Goal: Task Accomplishment & Management: Use online tool/utility

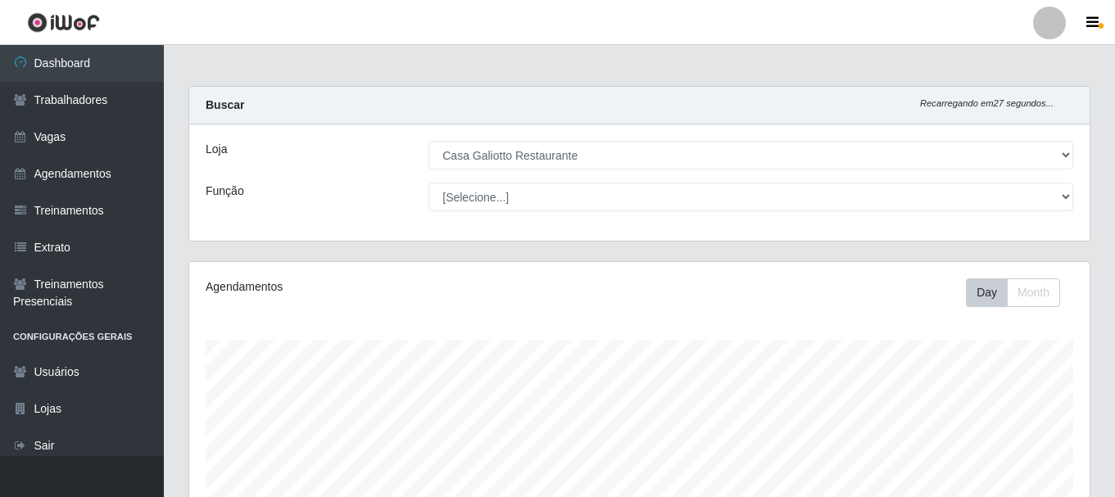
select select "279"
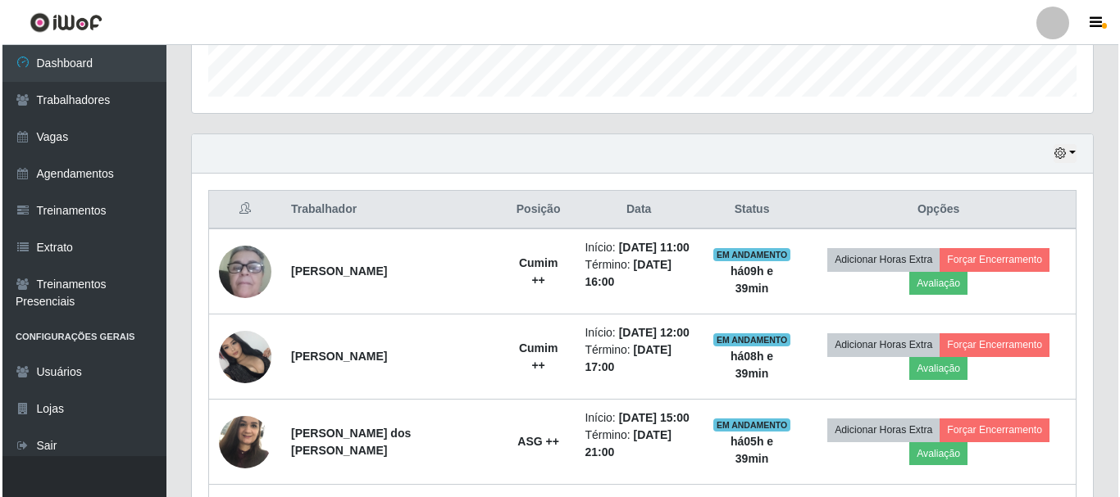
scroll to position [463, 0]
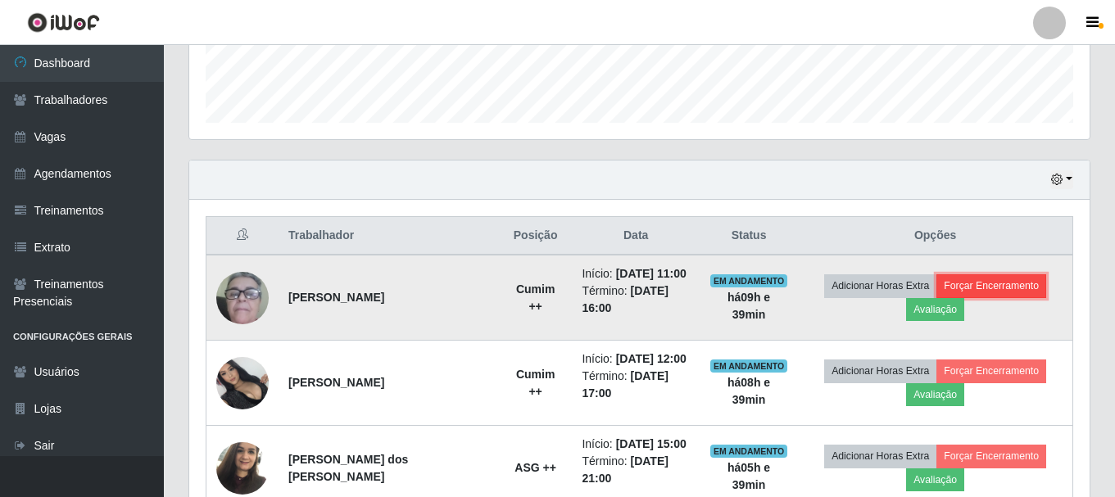
click at [979, 290] on button "Forçar Encerramento" at bounding box center [992, 286] width 110 height 23
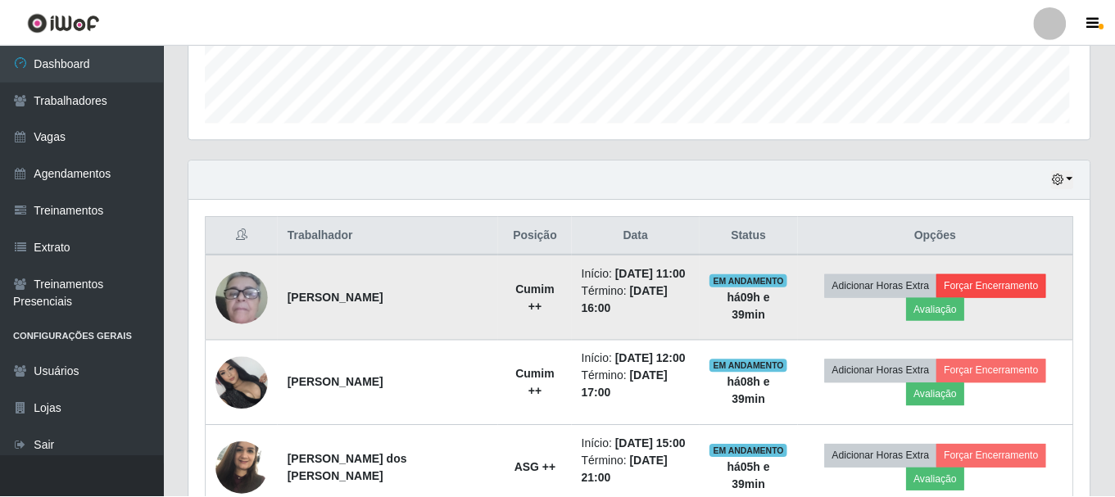
scroll to position [340, 892]
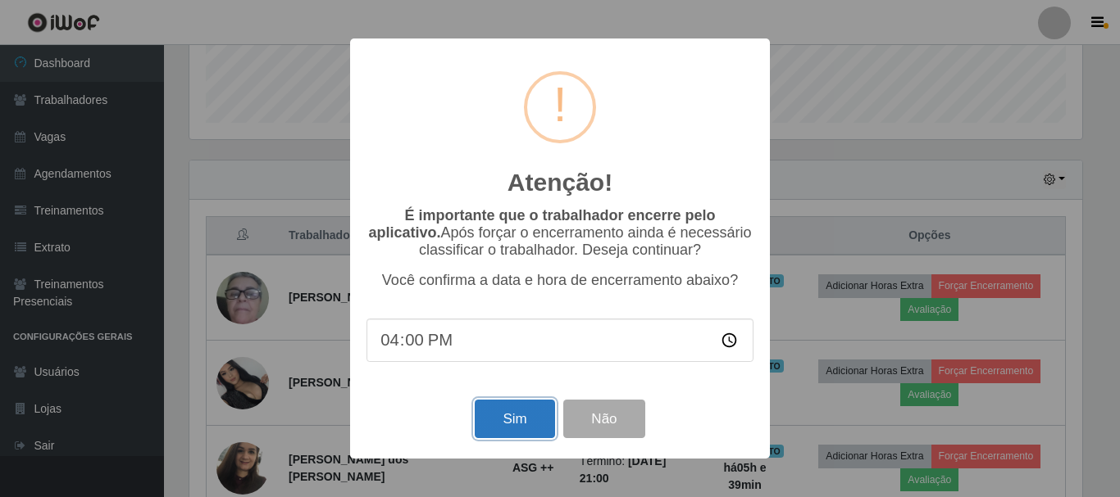
click at [538, 431] on button "Sim" at bounding box center [514, 419] width 79 height 39
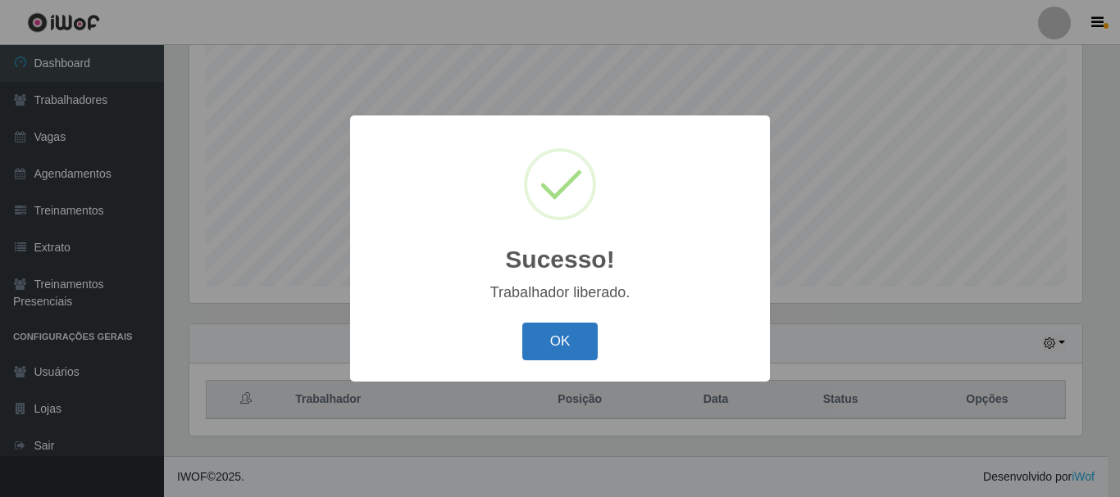
drag, startPoint x: 541, startPoint y: 349, endPoint x: 703, endPoint y: 278, distance: 177.2
click at [543, 347] on button "OK" at bounding box center [560, 342] width 76 height 39
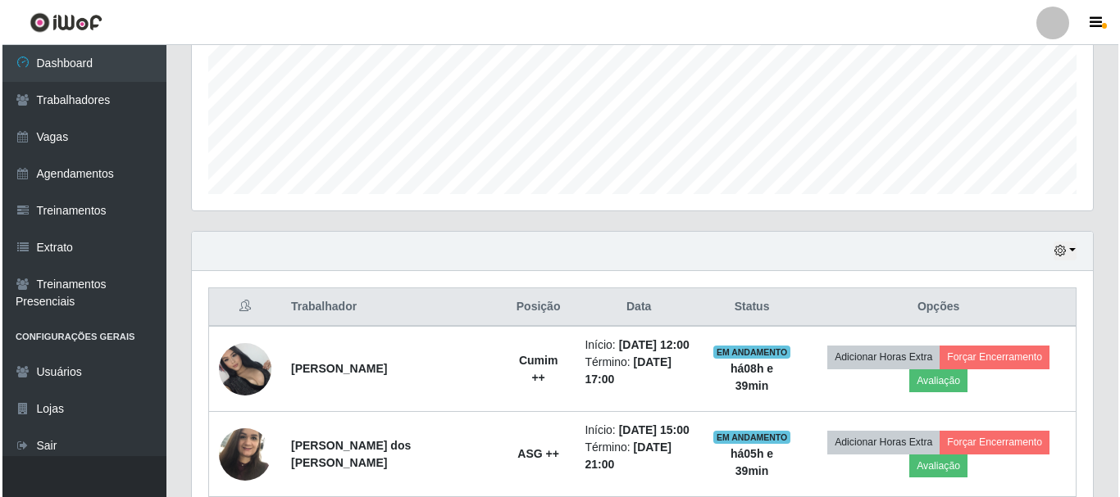
scroll to position [463, 0]
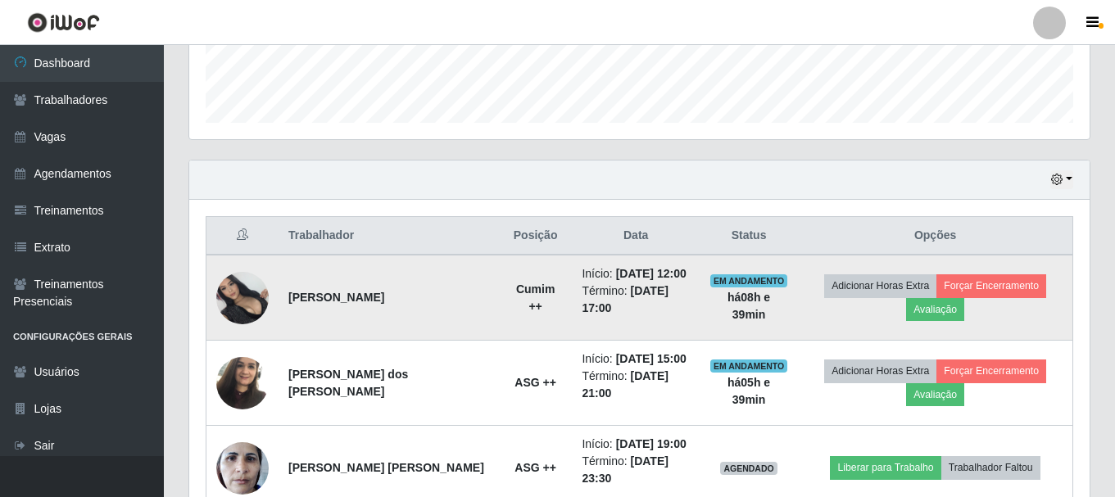
click at [248, 298] on img at bounding box center [242, 298] width 52 height 52
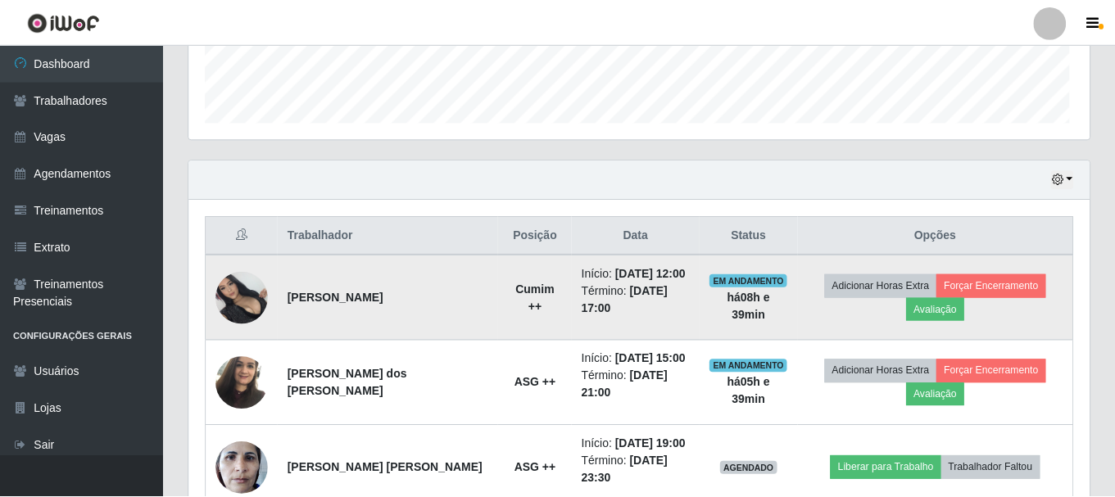
scroll to position [340, 892]
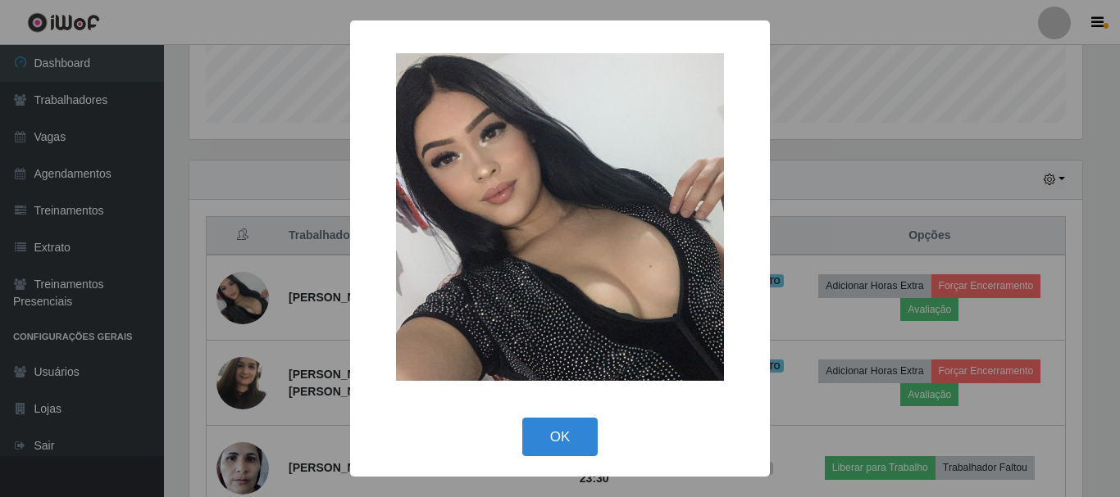
click at [923, 157] on div "× OK Cancel" at bounding box center [560, 248] width 1120 height 497
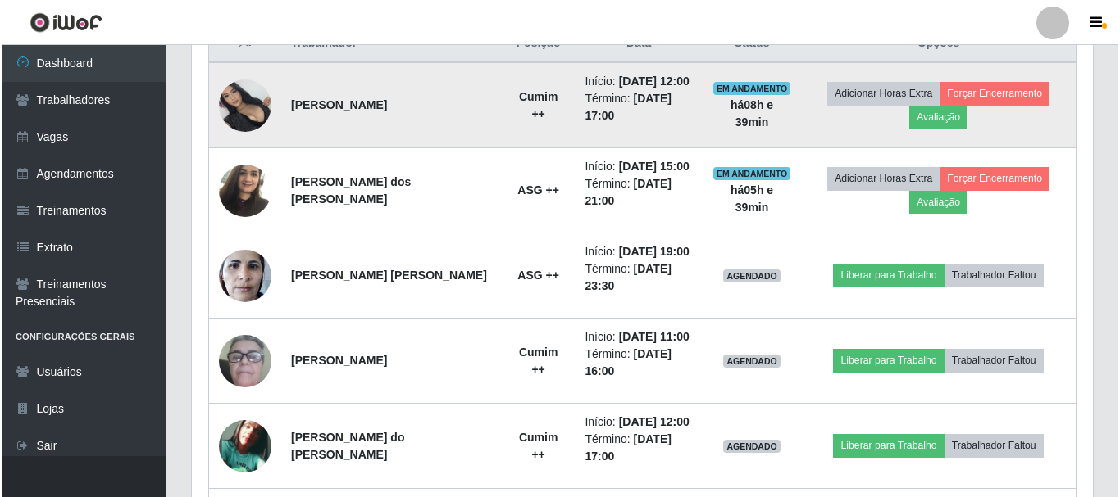
scroll to position [627, 0]
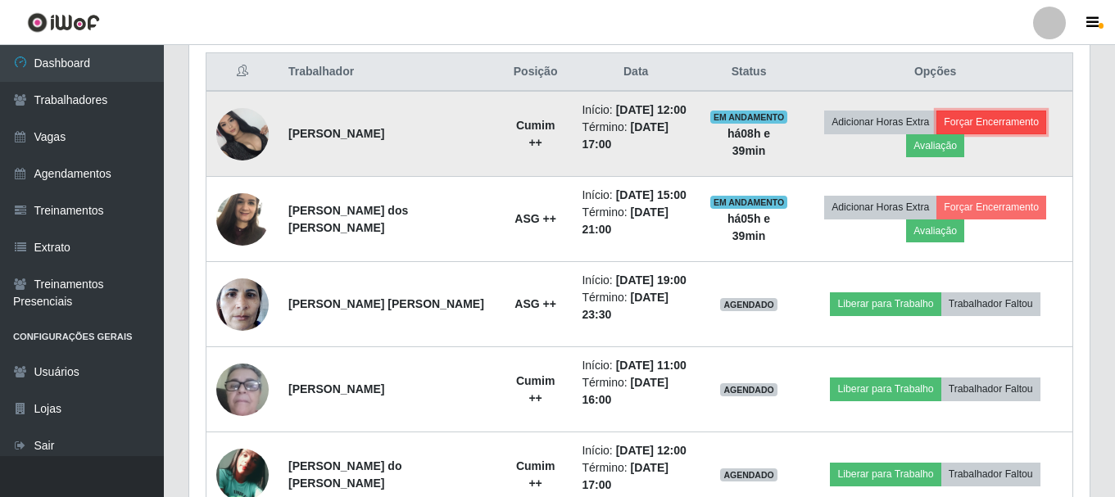
click at [993, 113] on button "Forçar Encerramento" at bounding box center [992, 122] width 110 height 23
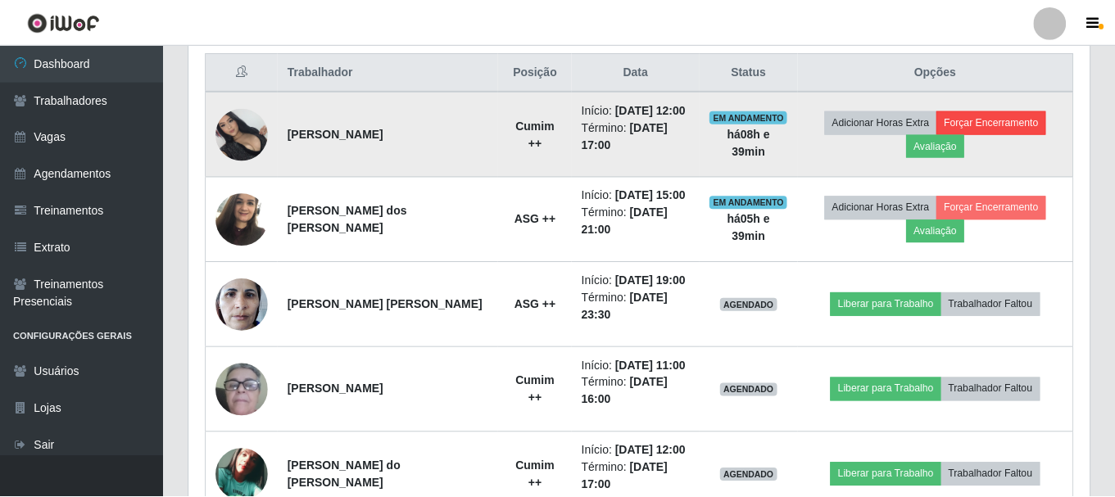
scroll to position [340, 892]
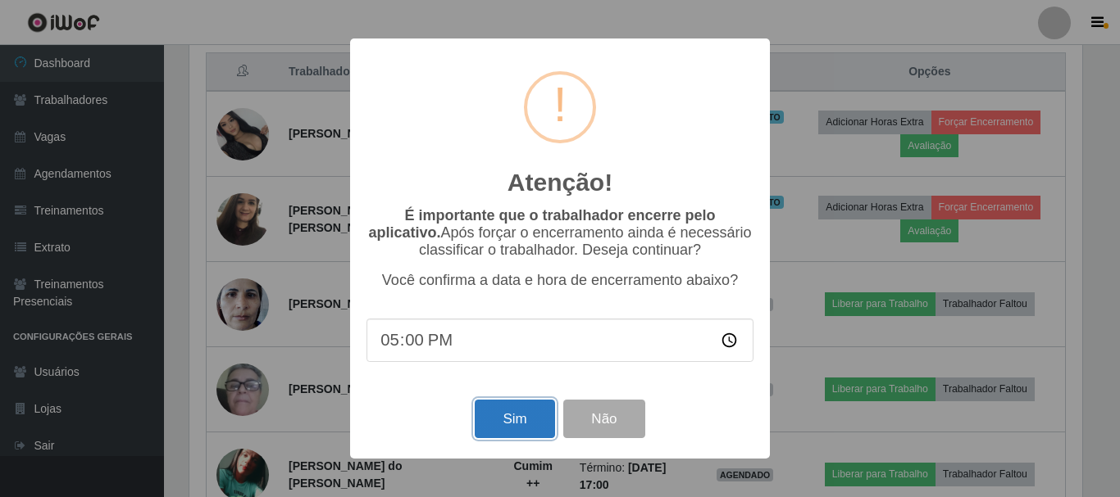
click at [497, 416] on button "Sim" at bounding box center [514, 419] width 79 height 39
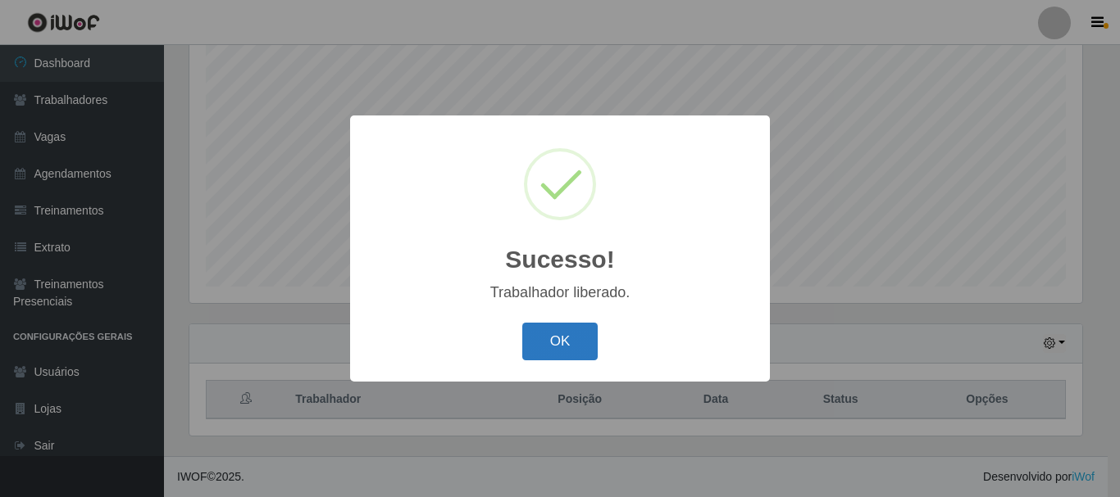
click at [575, 334] on button "OK" at bounding box center [560, 342] width 76 height 39
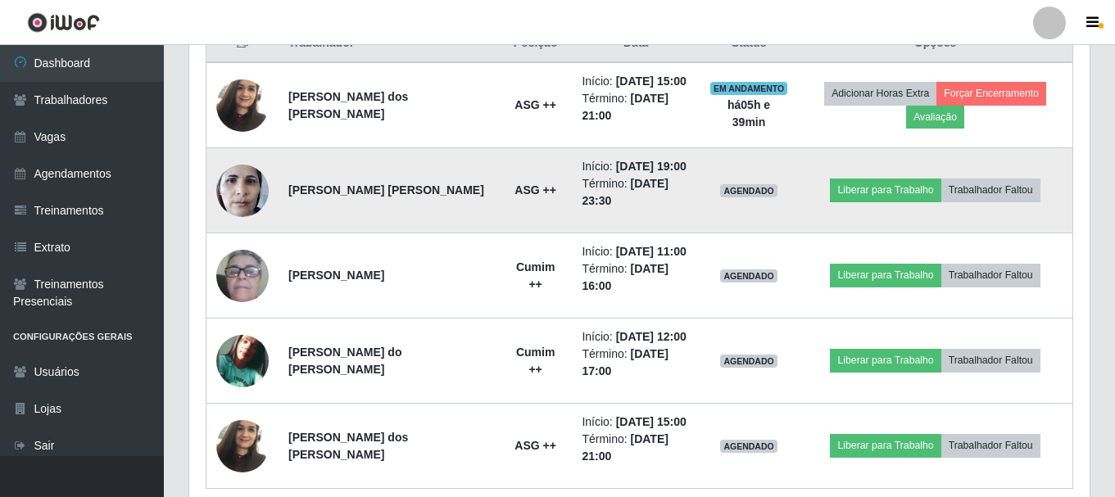
scroll to position [0, 0]
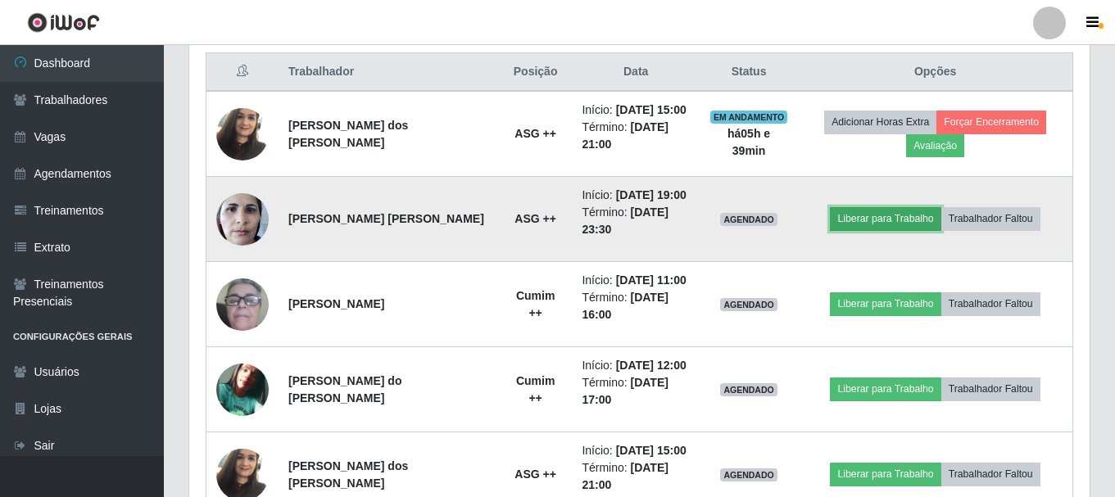
click at [864, 216] on button "Liberar para Trabalho" at bounding box center [885, 218] width 111 height 23
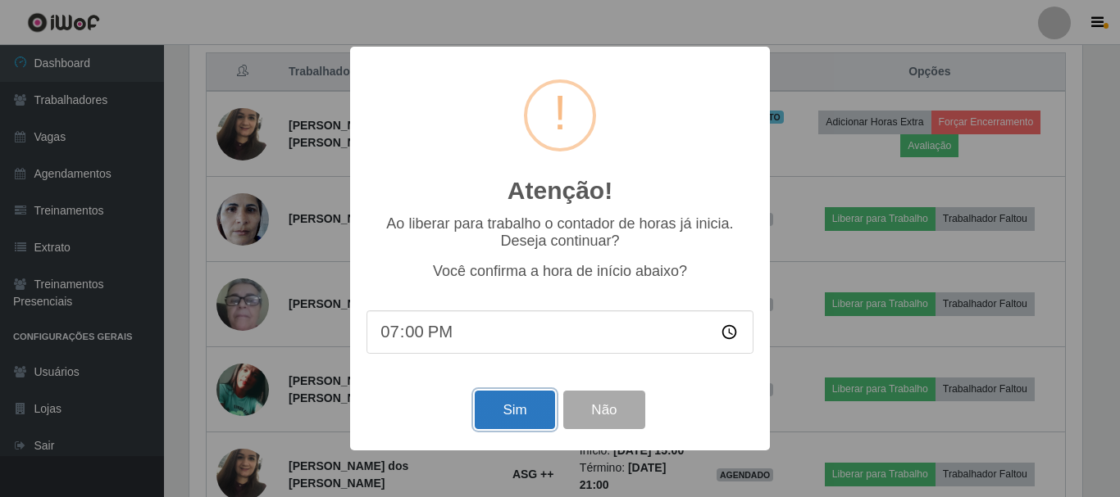
click at [498, 399] on button "Sim" at bounding box center [514, 410] width 79 height 39
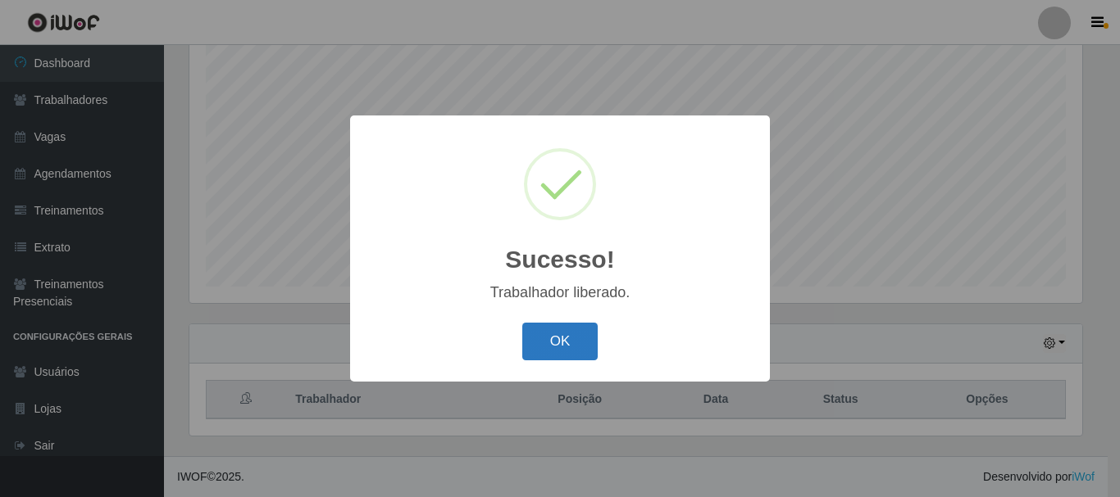
click at [570, 327] on button "OK" at bounding box center [560, 342] width 76 height 39
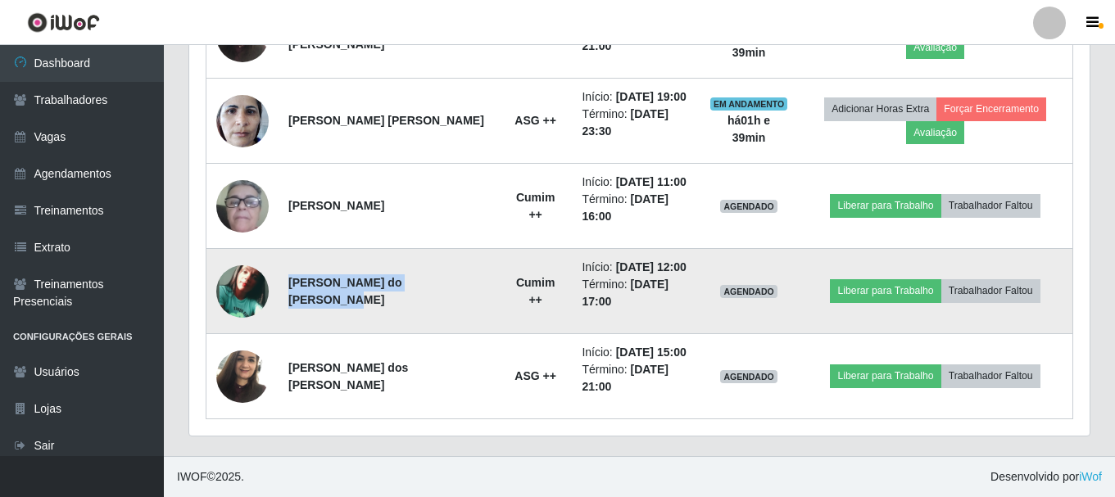
drag, startPoint x: 290, startPoint y: 279, endPoint x: 508, endPoint y: 297, distance: 218.8
click at [434, 303] on td "[PERSON_NAME] do [PERSON_NAME]" at bounding box center [389, 291] width 220 height 85
click at [582, 294] on time "[DATE] 17:00" at bounding box center [625, 293] width 87 height 30
drag, startPoint x: 642, startPoint y: 265, endPoint x: 652, endPoint y: 310, distance: 46.1
click at [652, 310] on ul "Início: [DATE] 12:00 Término: [DATE] 17:00" at bounding box center [636, 285] width 108 height 52
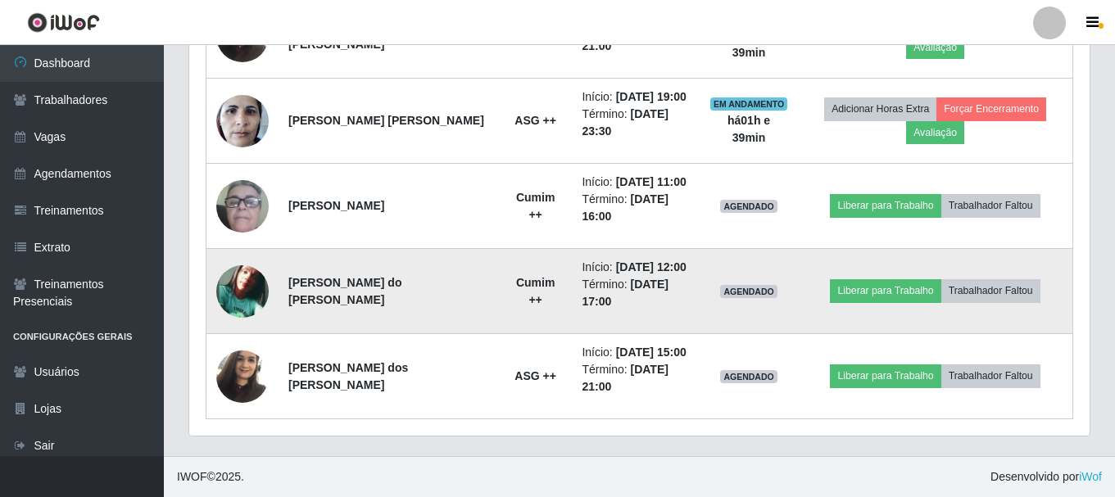
click at [643, 316] on td "Início: [DATE] 12:00 Término: [DATE] 17:00" at bounding box center [636, 291] width 128 height 85
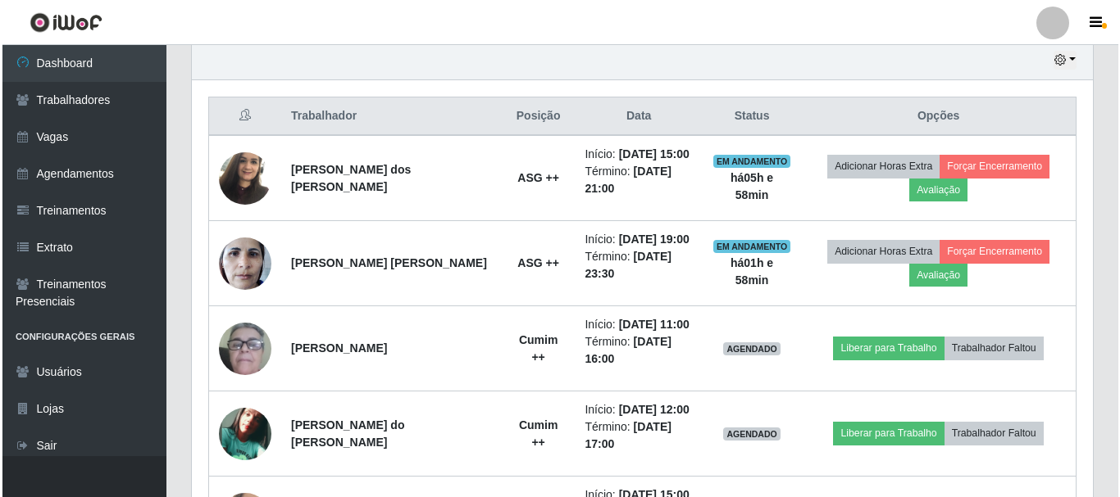
scroll to position [561, 0]
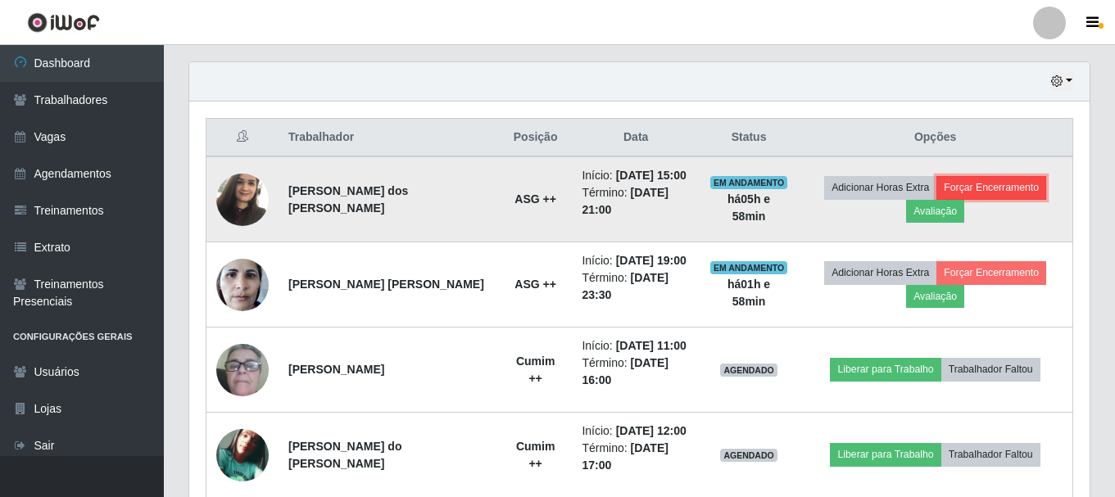
click at [1006, 185] on button "Forçar Encerramento" at bounding box center [992, 187] width 110 height 23
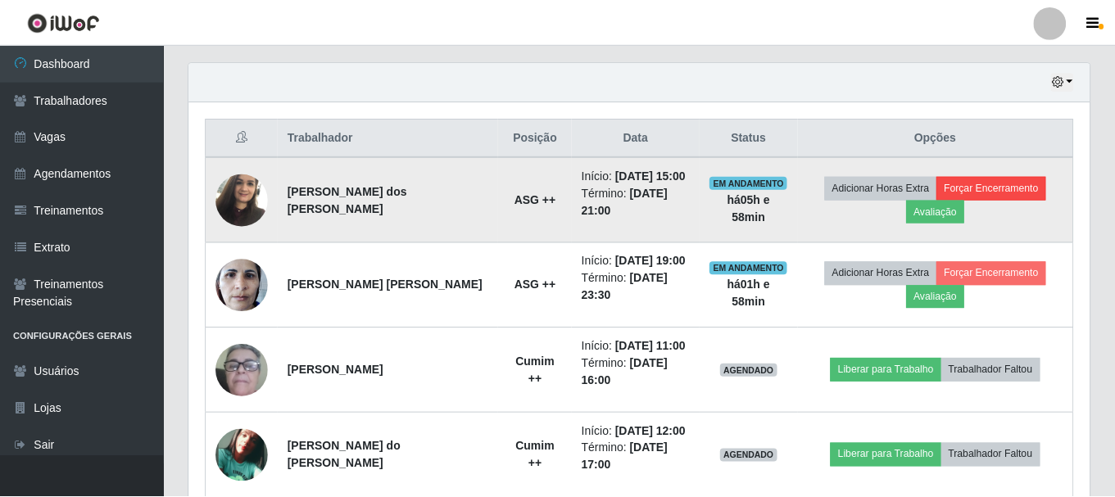
scroll to position [340, 892]
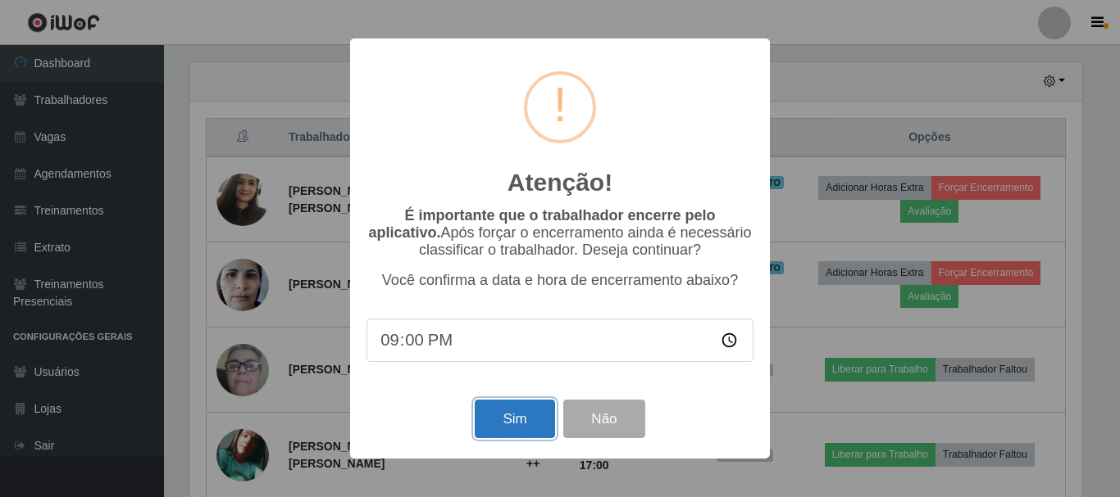
click at [533, 411] on button "Sim" at bounding box center [514, 419] width 79 height 39
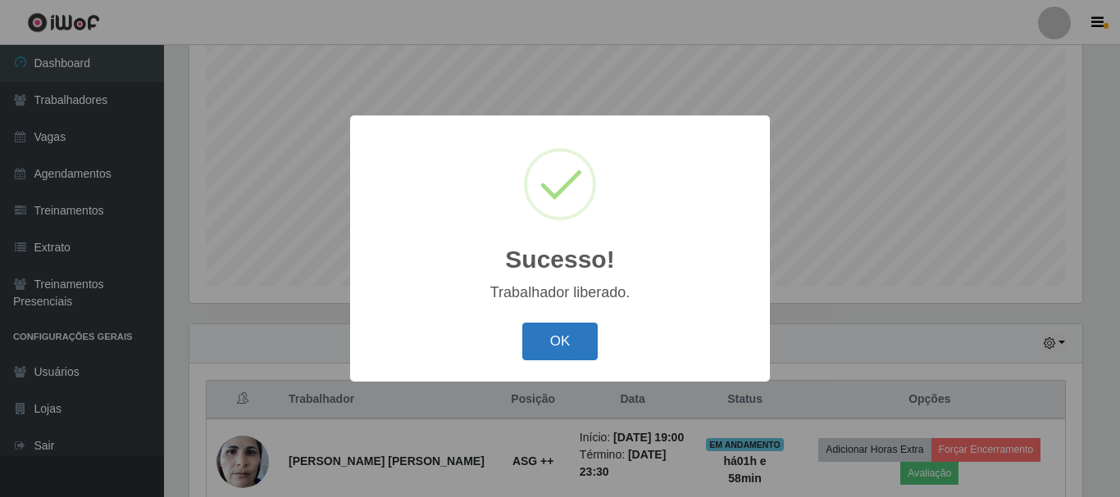
click at [556, 358] on button "OK" at bounding box center [560, 342] width 76 height 39
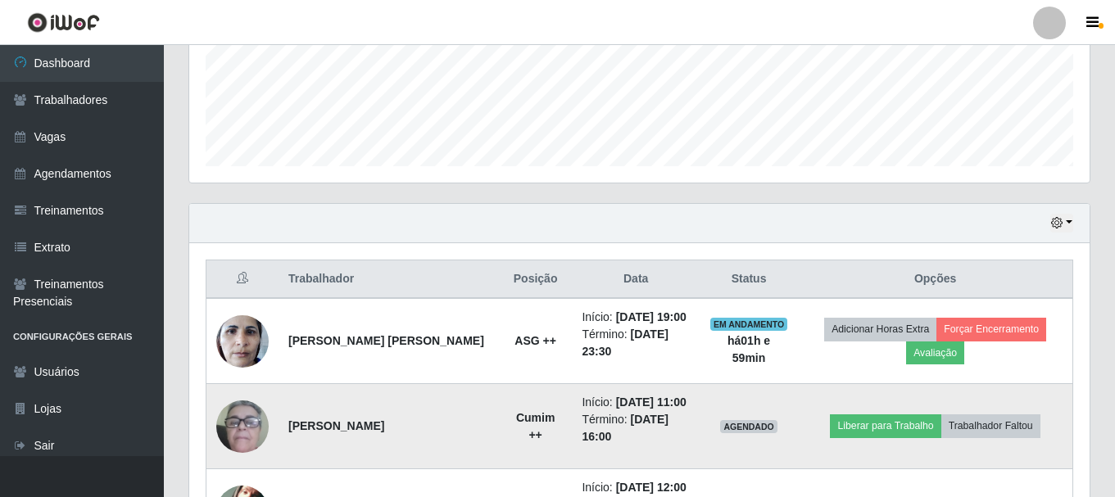
scroll to position [394, 0]
